Goal: Information Seeking & Learning: Learn about a topic

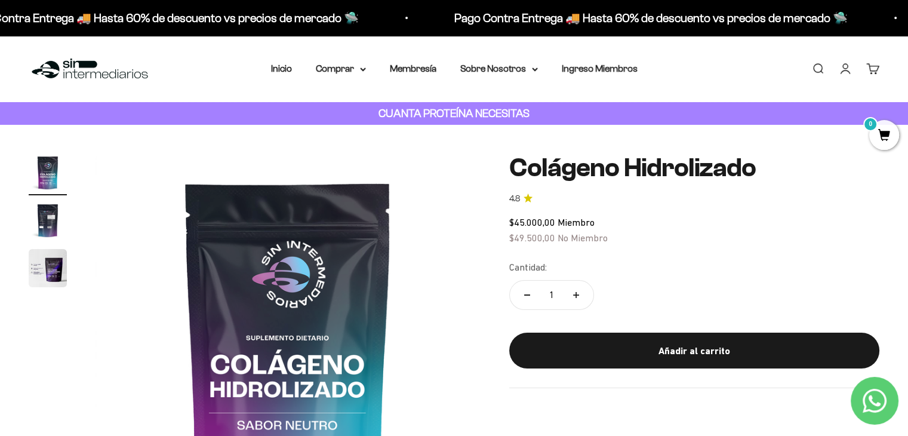
click at [815, 67] on link "Buscar" at bounding box center [817, 68] width 13 height 13
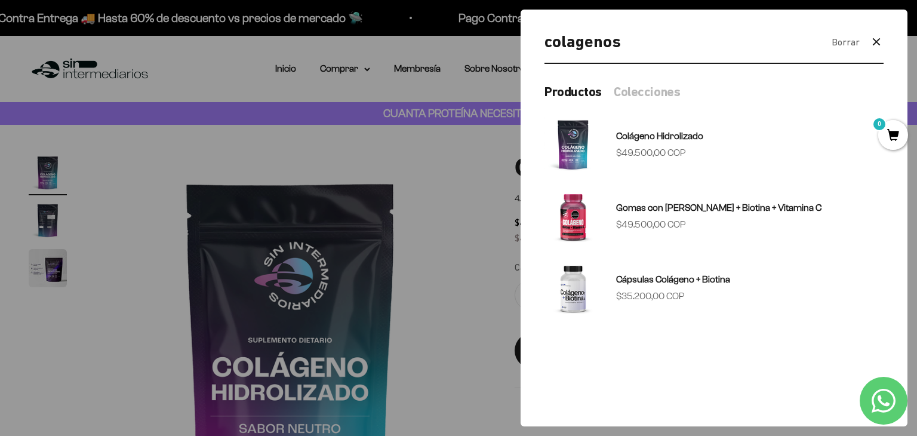
type input "colagenos"
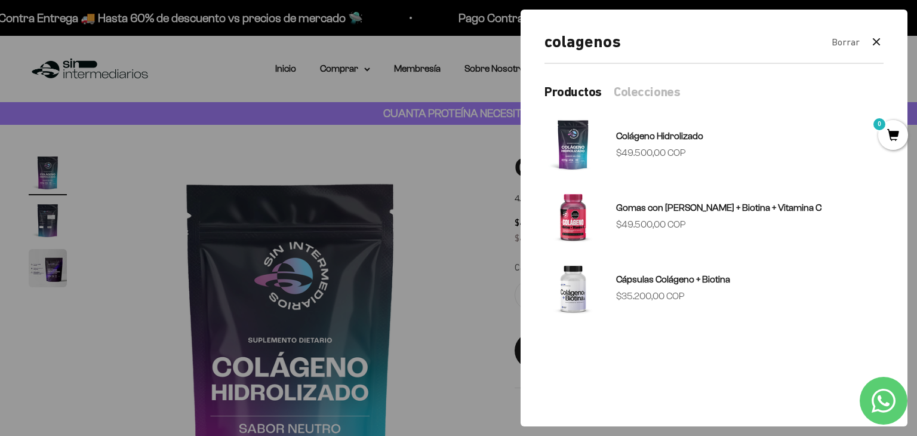
click at [250, 57] on div at bounding box center [458, 218] width 917 height 436
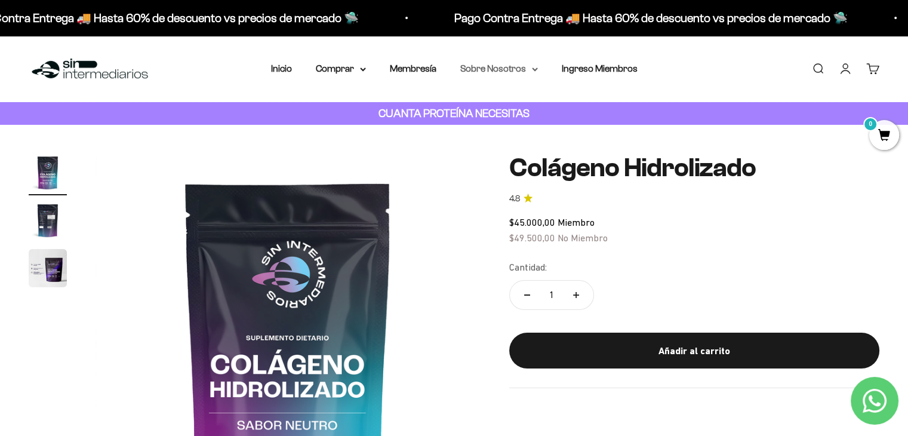
click at [506, 64] on summary "Sobre Nosotros" at bounding box center [499, 69] width 78 height 16
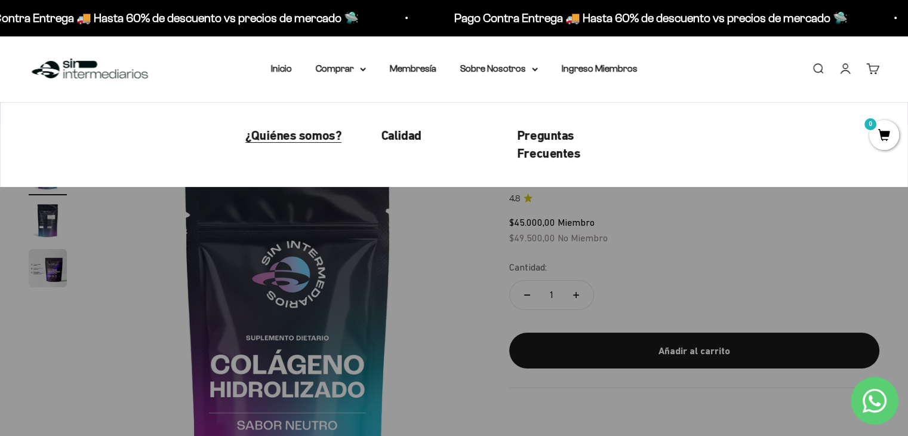
click at [279, 137] on span "¿Quiénes somos?" at bounding box center [293, 135] width 96 height 15
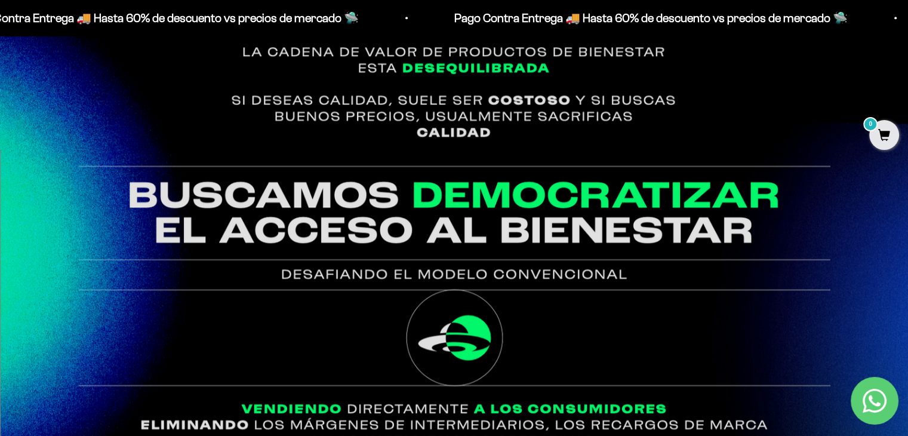
scroll to position [932, 0]
